Goal: Transaction & Acquisition: Purchase product/service

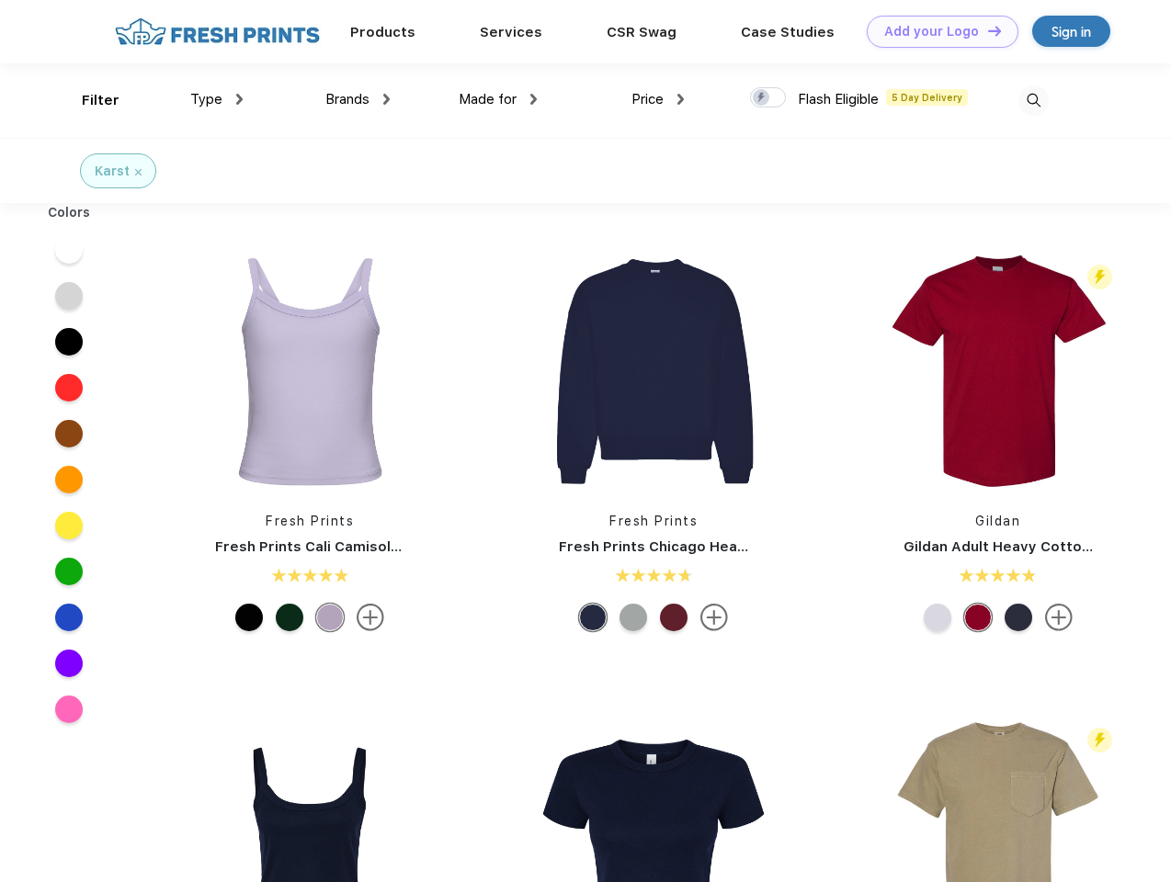
click at [936, 31] on link "Add your Logo Design Tool" at bounding box center [943, 32] width 152 height 32
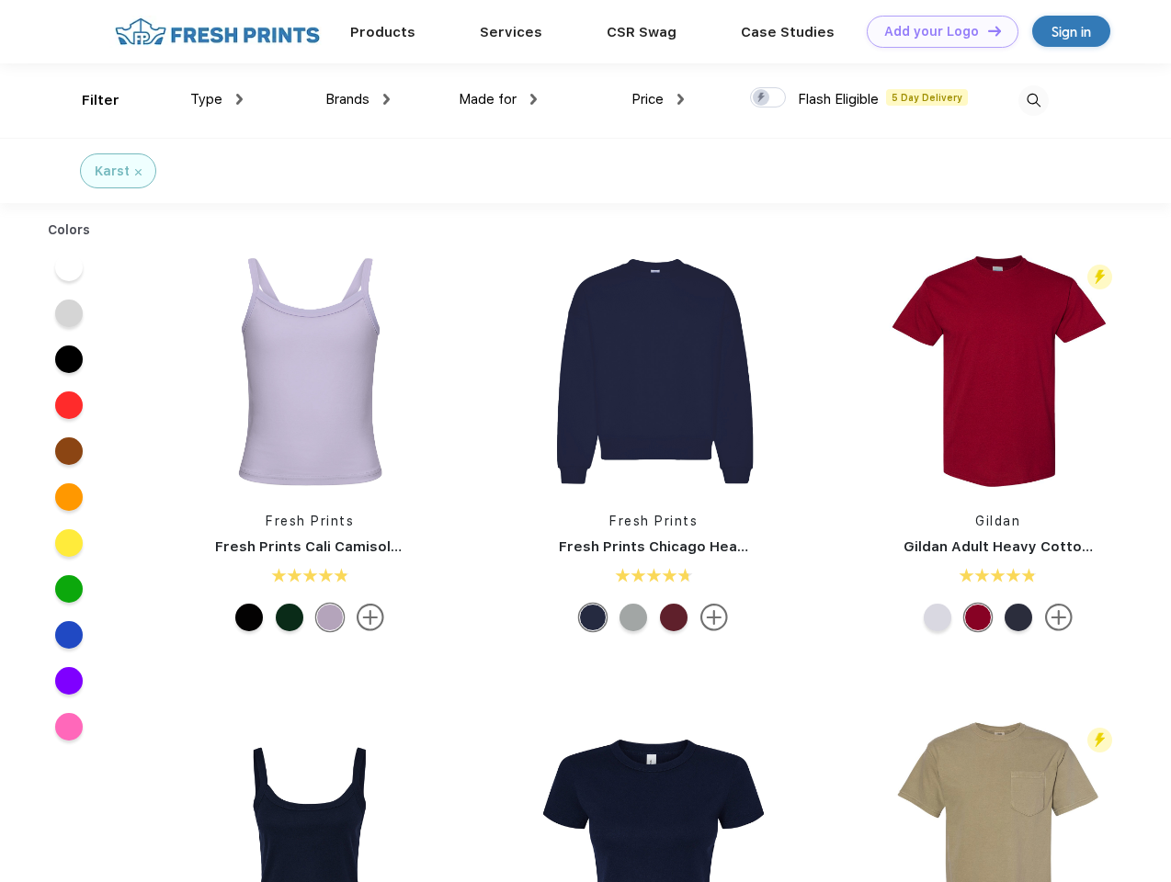
click at [0, 0] on div "Design Tool" at bounding box center [0, 0] width 0 height 0
click at [986, 30] on link "Add your Logo Design Tool" at bounding box center [943, 32] width 152 height 32
click at [88, 100] on div "Filter" at bounding box center [101, 100] width 38 height 21
click at [217, 99] on span "Type" at bounding box center [206, 99] width 32 height 17
click at [357, 99] on span "Brands" at bounding box center [347, 99] width 44 height 17
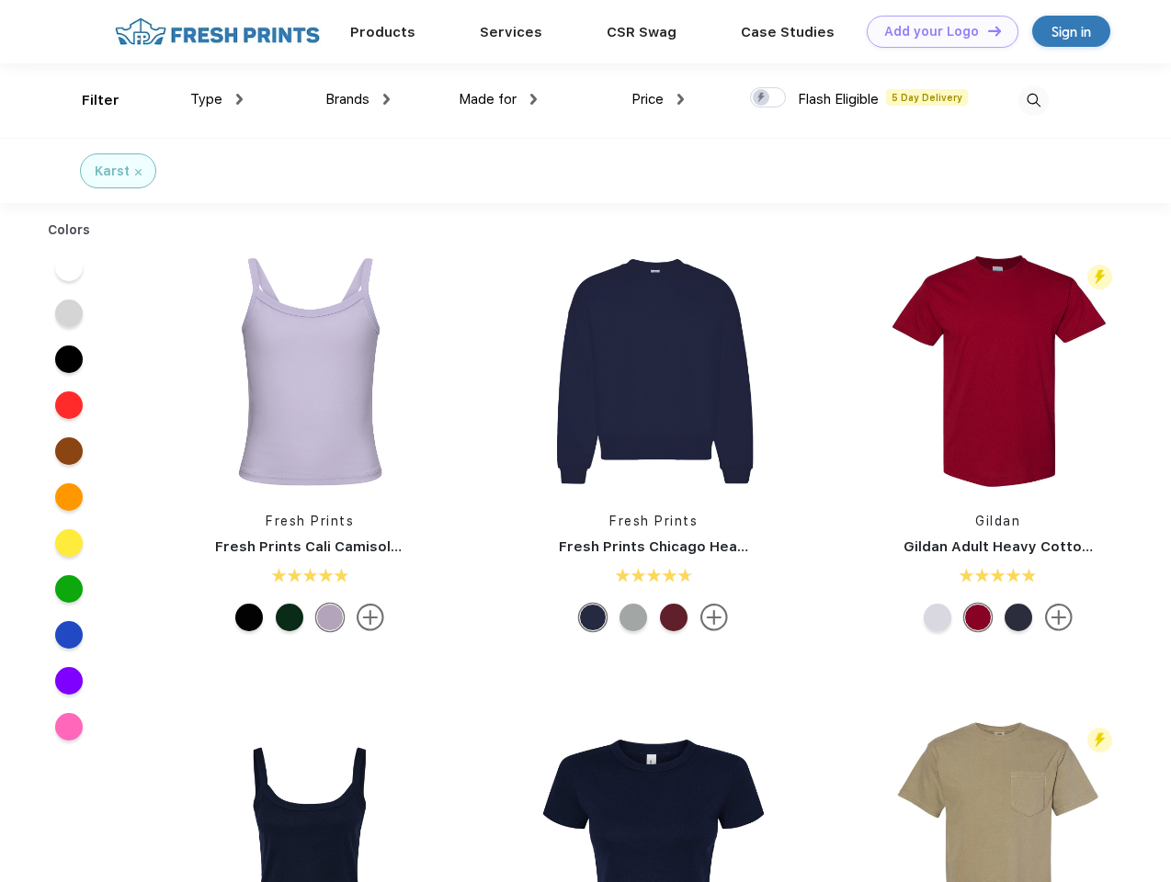
click at [498, 99] on span "Made for" at bounding box center [488, 99] width 58 height 17
click at [658, 99] on span "Price" at bounding box center [647, 99] width 32 height 17
click at [768, 98] on div at bounding box center [768, 97] width 36 height 20
click at [762, 98] on input "checkbox" at bounding box center [756, 92] width 12 height 12
click at [1033, 100] on img at bounding box center [1033, 100] width 30 height 30
